Goal: Transaction & Acquisition: Purchase product/service

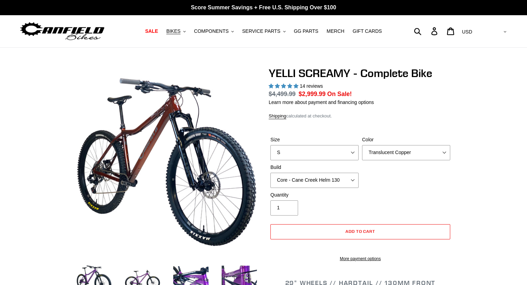
select select "highest-rating"
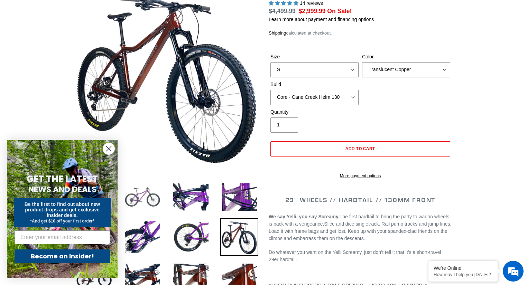
click at [138, 209] on img at bounding box center [143, 197] width 38 height 38
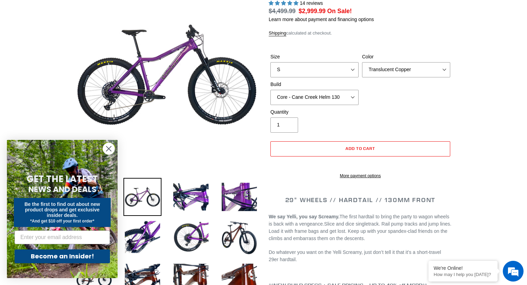
scroll to position [55, 0]
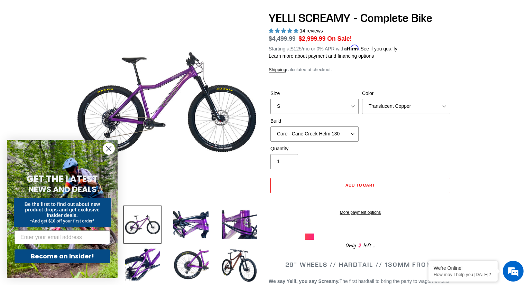
click at [107, 148] on circle "Close dialog" at bounding box center [108, 148] width 11 height 11
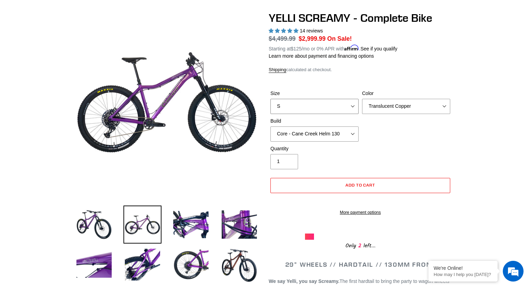
click at [326, 102] on select "S M L XL" at bounding box center [315, 106] width 88 height 15
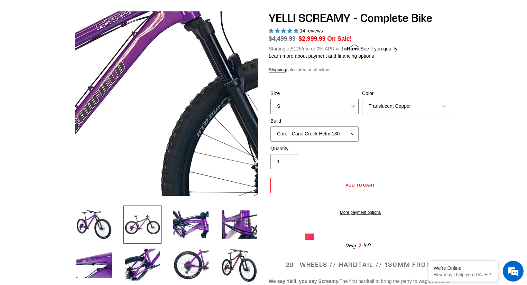
scroll to position [0, 0]
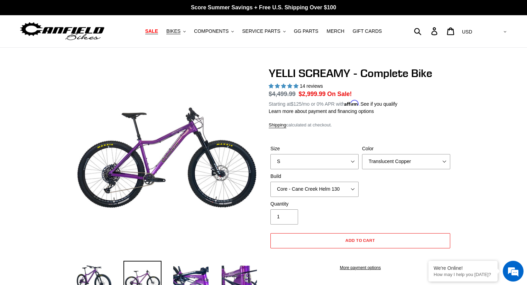
click at [158, 32] on span "SALE" at bounding box center [151, 31] width 13 height 6
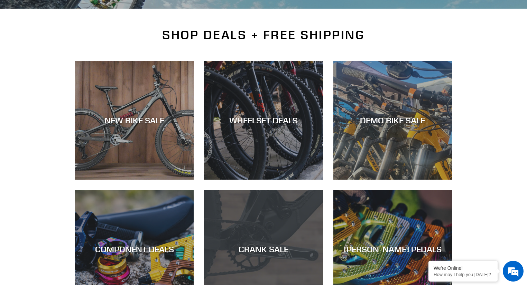
scroll to position [166, 0]
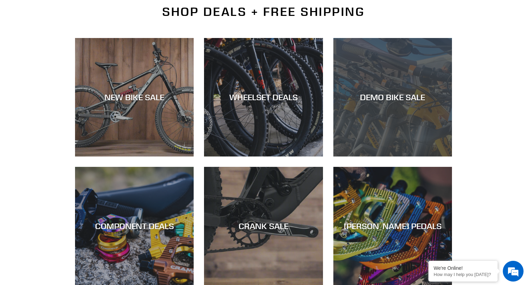
click at [414, 157] on div "DEMO BIKE SALE" at bounding box center [393, 157] width 119 height 0
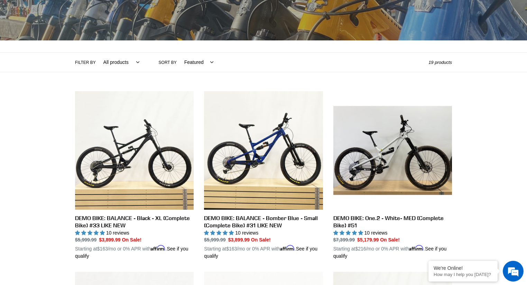
scroll to position [111, 0]
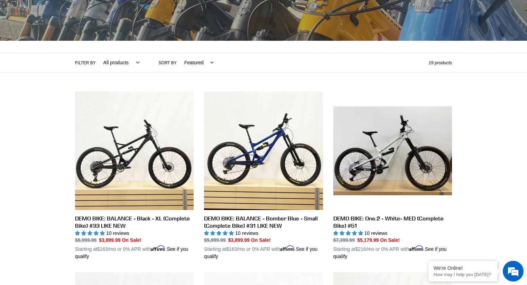
click at [194, 69] on select "Featured Best selling Alphabetically, A-Z Alphabetically, Z-A Price, low to hig…" at bounding box center [197, 62] width 38 height 19
select select "price-ascending"
click at [178, 53] on select "Featured Best selling Alphabetically, A-Z Alphabetically, Z-A Price, low to hig…" at bounding box center [197, 62] width 38 height 19
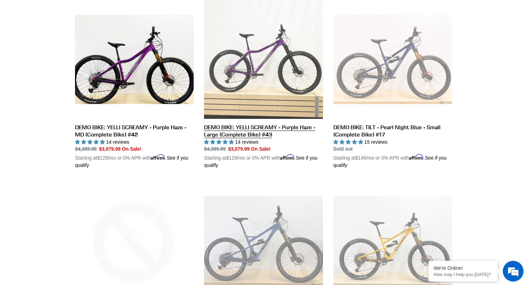
scroll to position [360, 0]
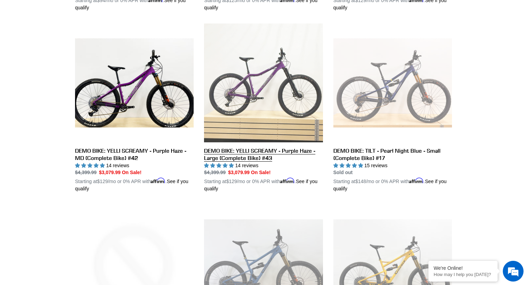
click at [249, 154] on link "DEMO BIKE: YELLI SCREAMY - Purple Haze - Large (Complete Bike) #43" at bounding box center [263, 108] width 119 height 169
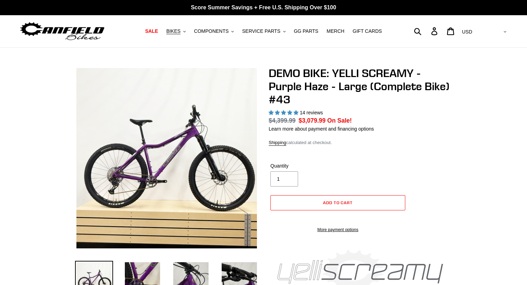
select select "highest-rating"
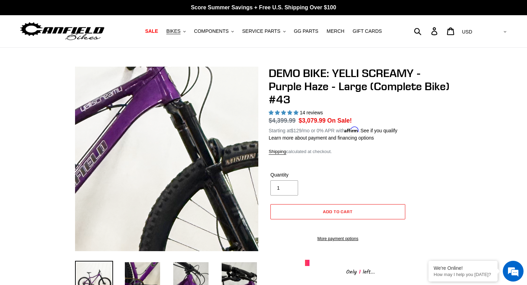
click at [208, 147] on img at bounding box center [52, 191] width 709 height 709
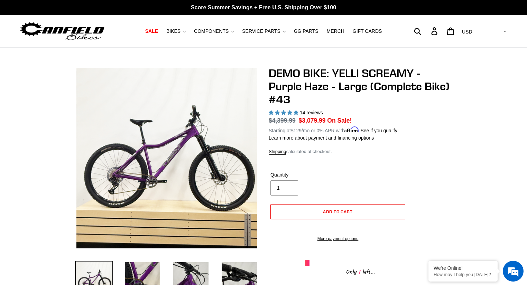
click at [100, 276] on img at bounding box center [94, 280] width 38 height 38
